Goal: Task Accomplishment & Management: Manage account settings

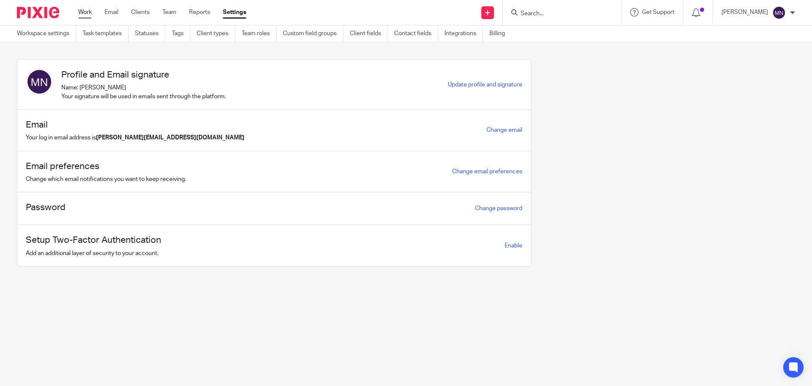
click at [83, 15] on link "Work" at bounding box center [85, 12] width 14 height 8
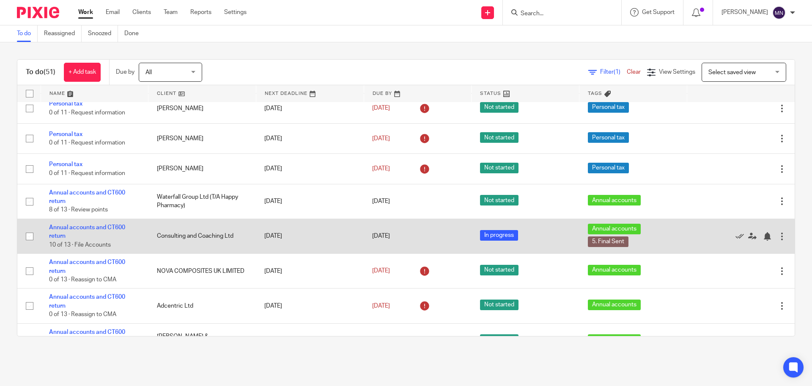
scroll to position [1271, 0]
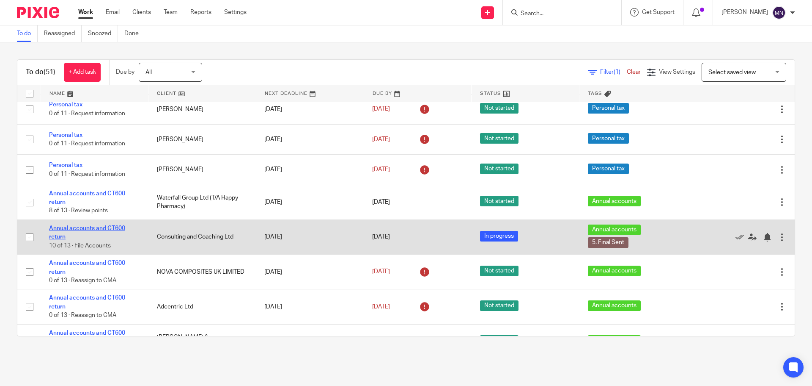
click at [113, 225] on link "Annual accounts and CT600 return" at bounding box center [87, 232] width 76 height 14
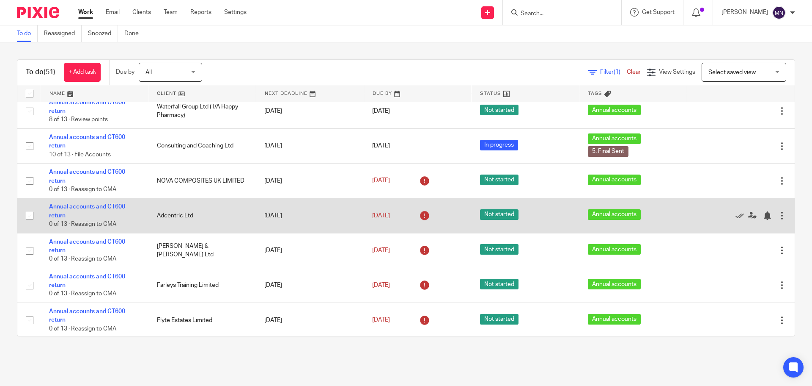
scroll to position [1398, 0]
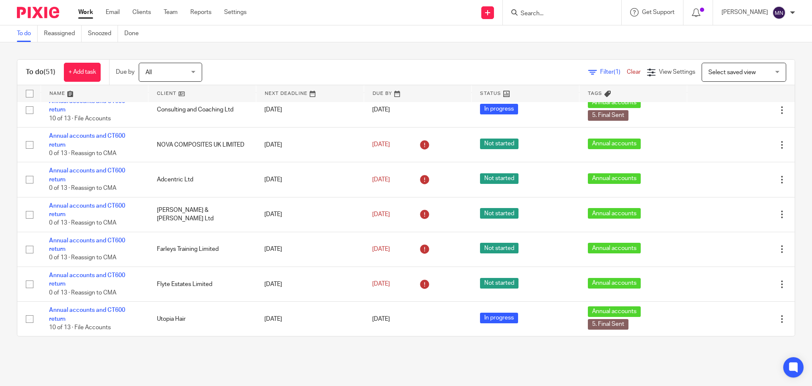
click at [550, 11] on input "Search" at bounding box center [558, 14] width 76 height 8
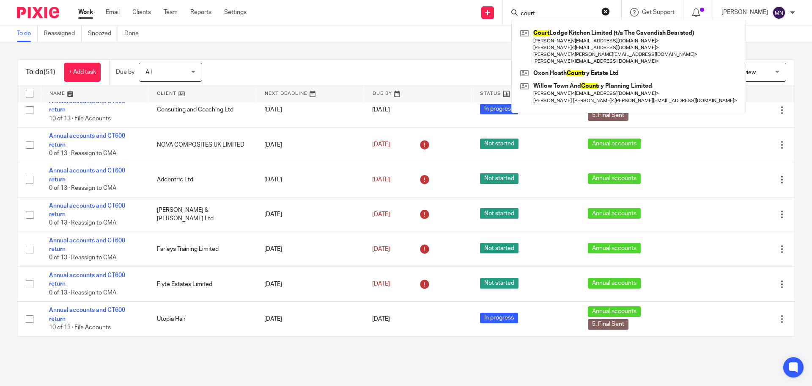
type input "court"
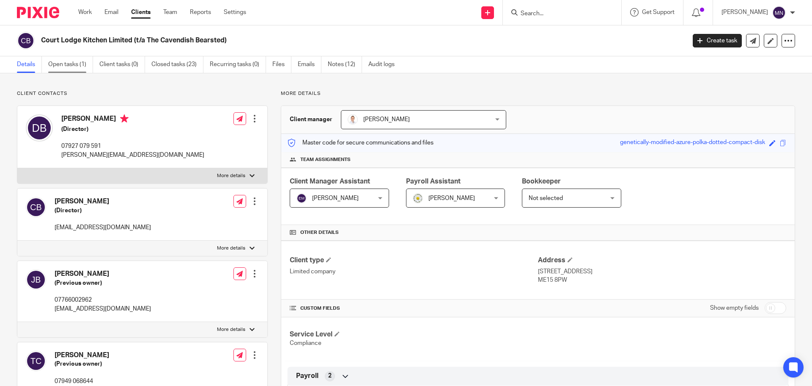
click at [68, 63] on link "Open tasks (1)" at bounding box center [70, 64] width 45 height 17
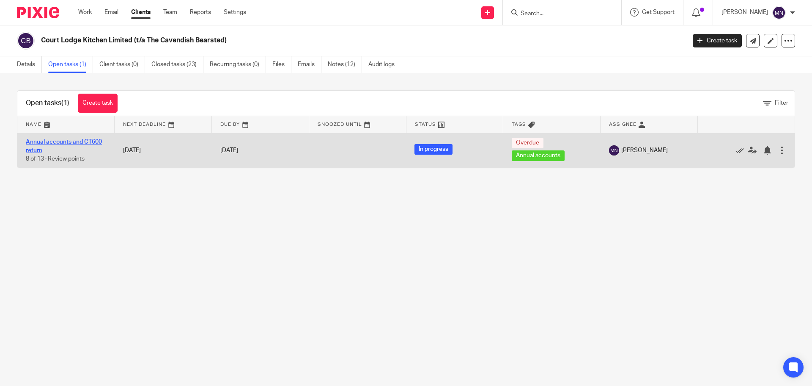
click at [92, 144] on link "Annual accounts and CT600 return" at bounding box center [64, 146] width 76 height 14
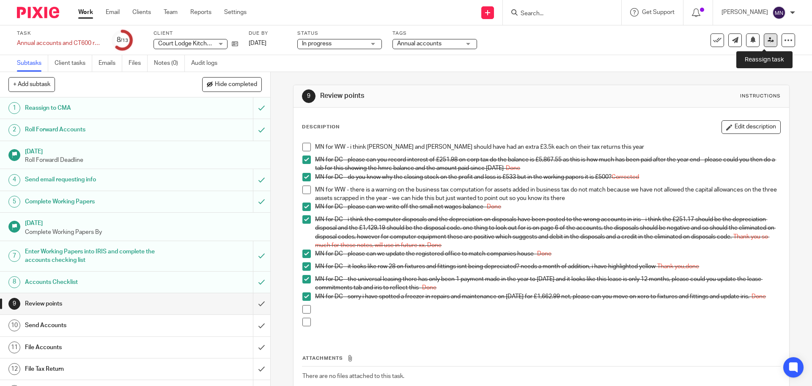
click at [768, 41] on icon at bounding box center [771, 40] width 6 height 6
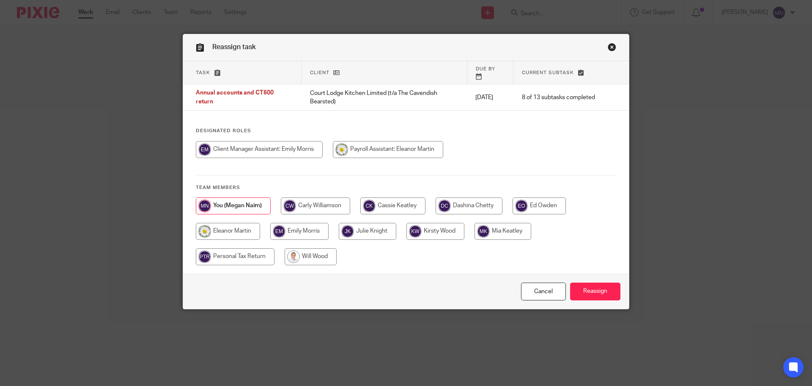
click at [608, 49] on link "Close this dialog window" at bounding box center [612, 48] width 8 height 11
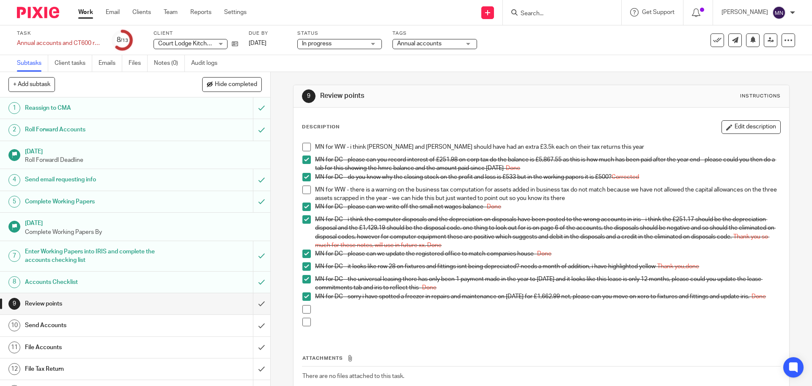
click at [303, 267] on span at bounding box center [307, 266] width 8 height 8
click at [303, 162] on span at bounding box center [307, 159] width 8 height 8
click at [306, 298] on span at bounding box center [307, 296] width 8 height 8
click at [305, 297] on span at bounding box center [307, 296] width 8 height 8
click at [304, 265] on span at bounding box center [307, 266] width 8 height 8
